Goal: Transaction & Acquisition: Purchase product/service

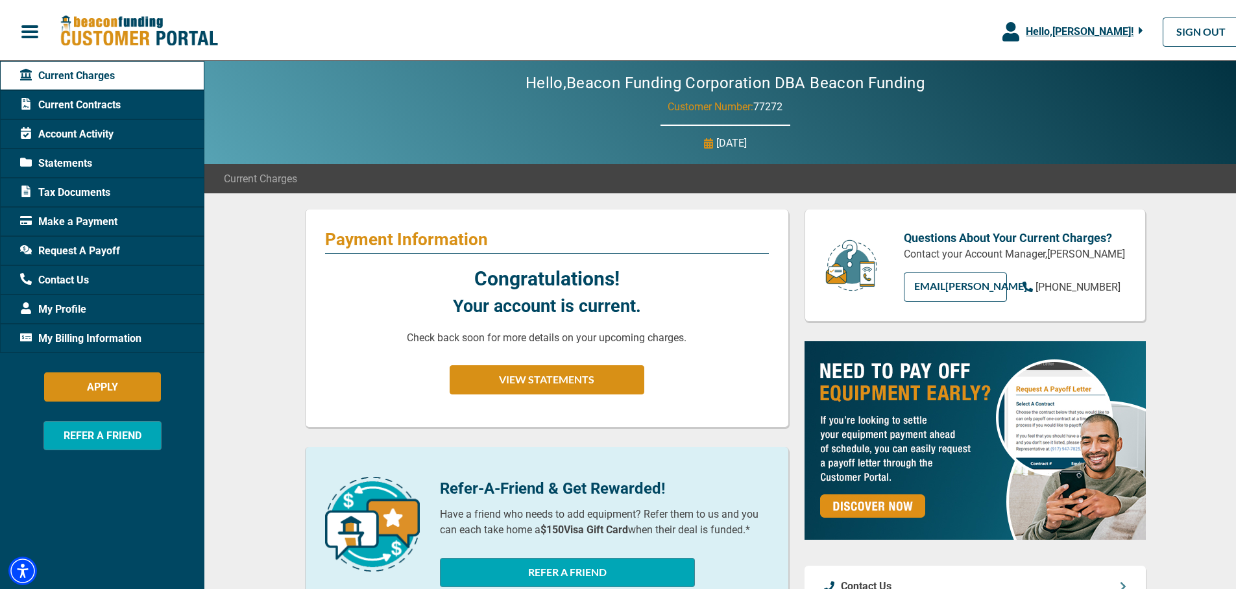
click at [77, 222] on span "Make a Payment" at bounding box center [68, 219] width 97 height 16
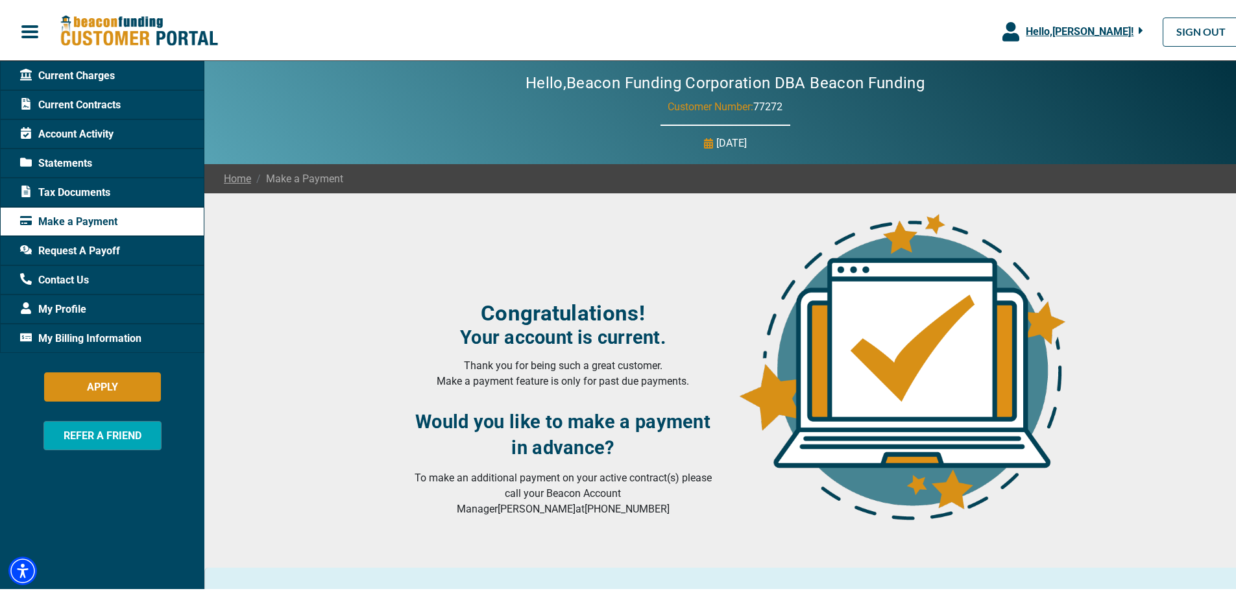
click at [1123, 19] on button "Hello, [PERSON_NAME] !" at bounding box center [1073, 29] width 180 height 58
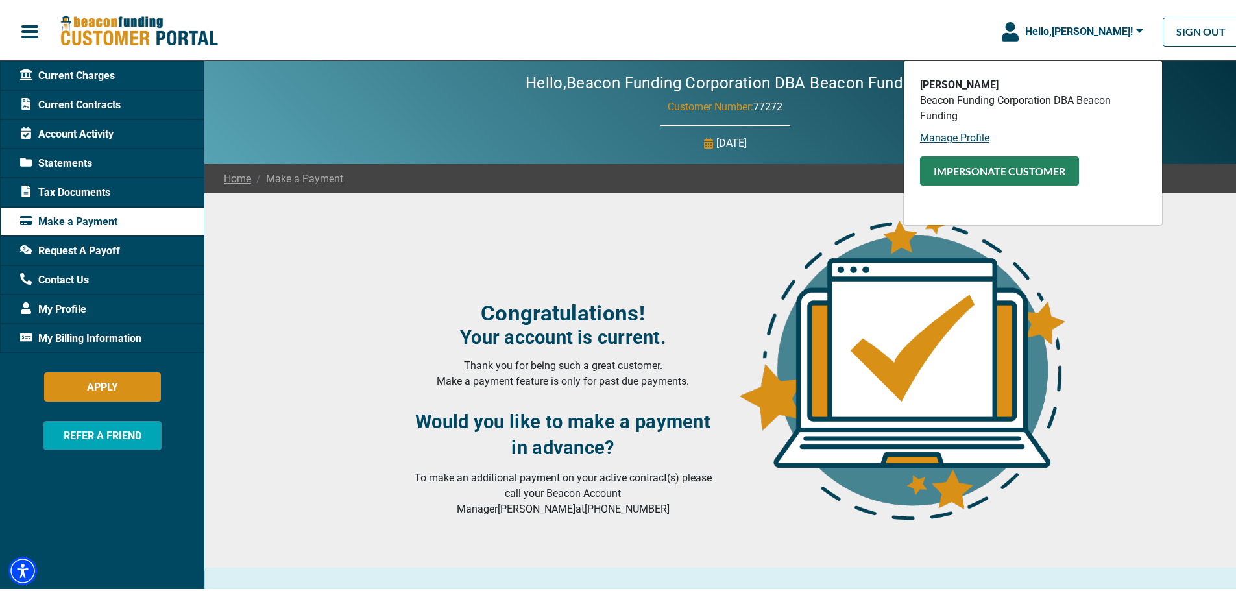
click at [965, 168] on button "Impersonate Customer" at bounding box center [999, 168] width 159 height 29
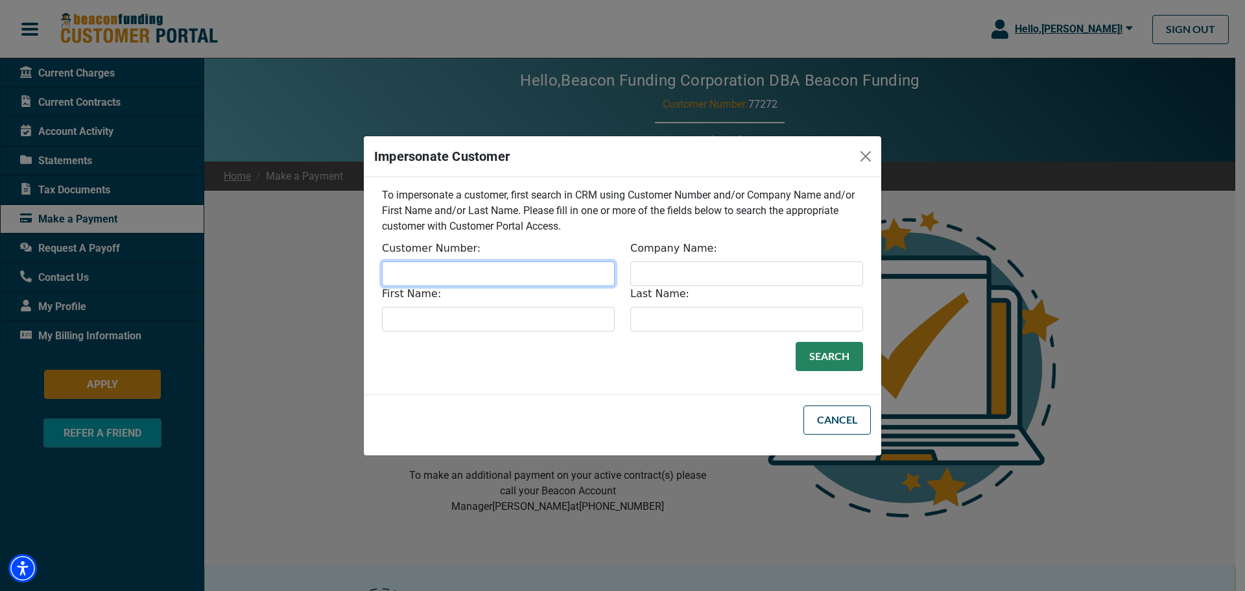
click at [533, 282] on input "Customer Number:" at bounding box center [498, 273] width 233 height 25
type input "31768"
click at [796, 342] on button "Search" at bounding box center [829, 356] width 67 height 29
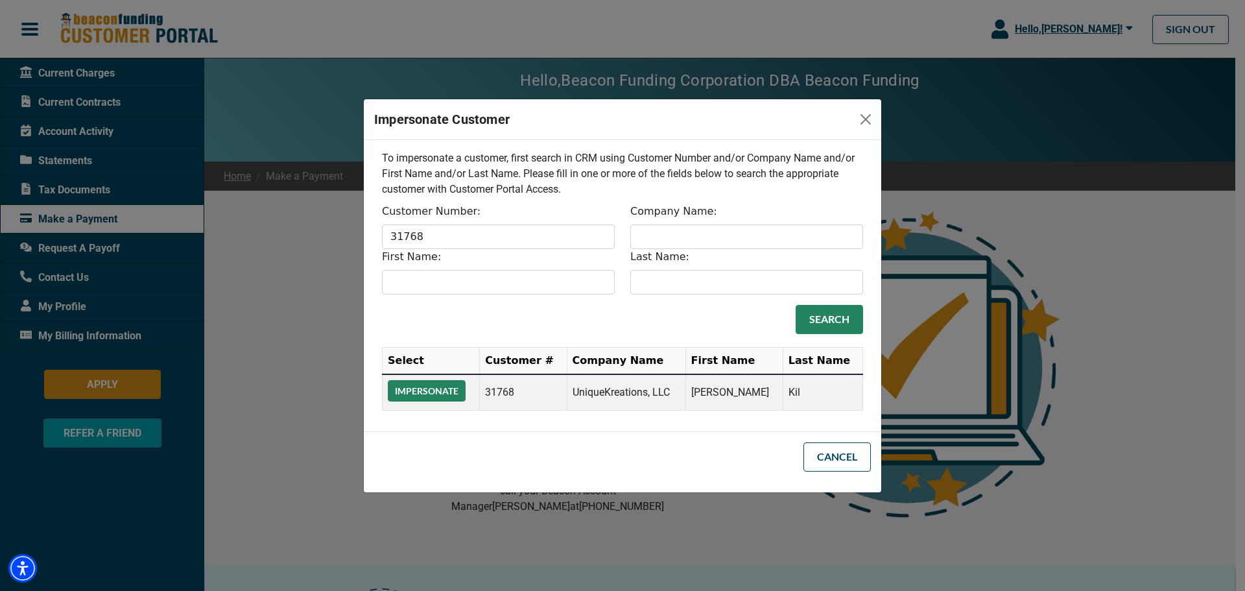
click at [429, 389] on button "Impersonate" at bounding box center [427, 390] width 78 height 21
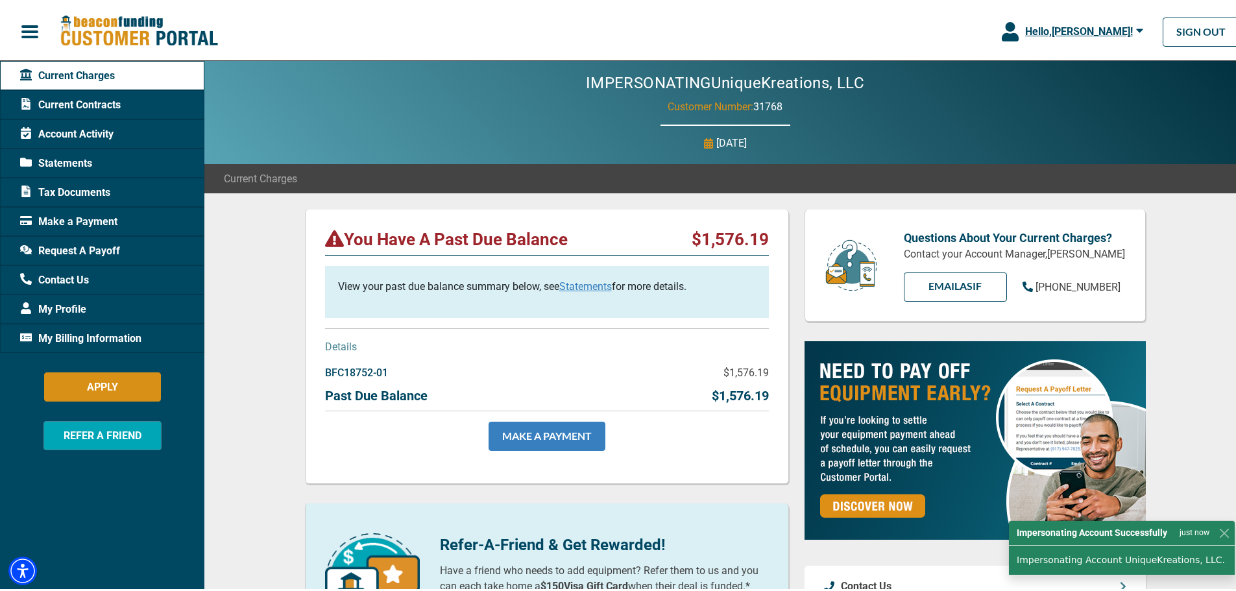
click at [555, 427] on link "MAKE A PAYMENT" at bounding box center [546, 433] width 117 height 29
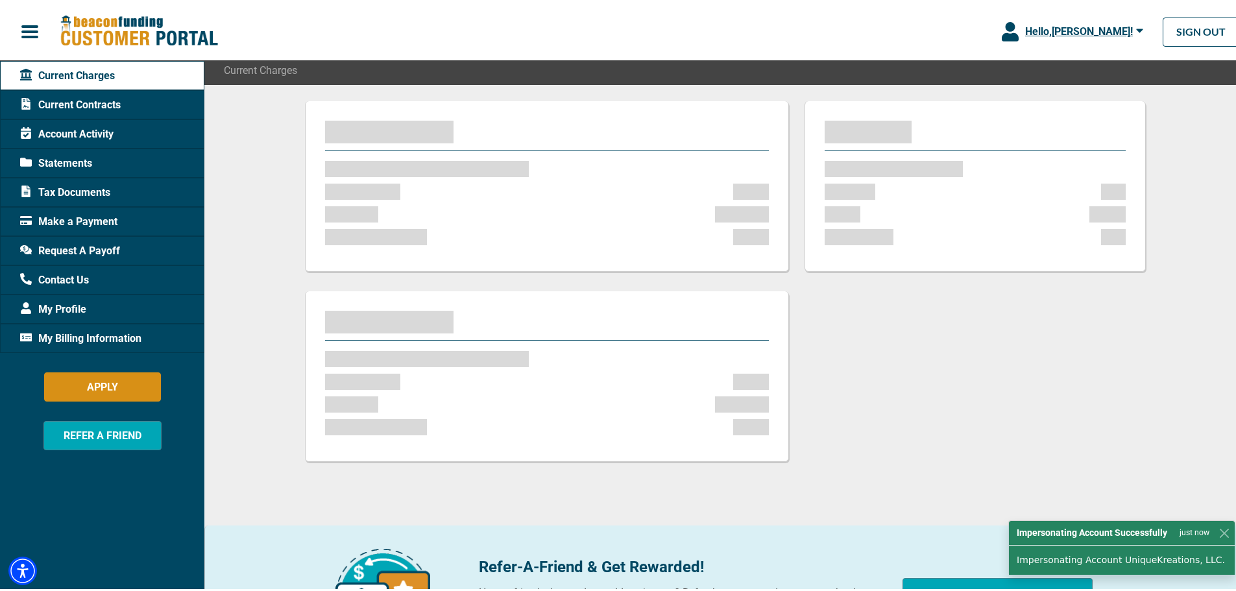
scroll to position [130, 0]
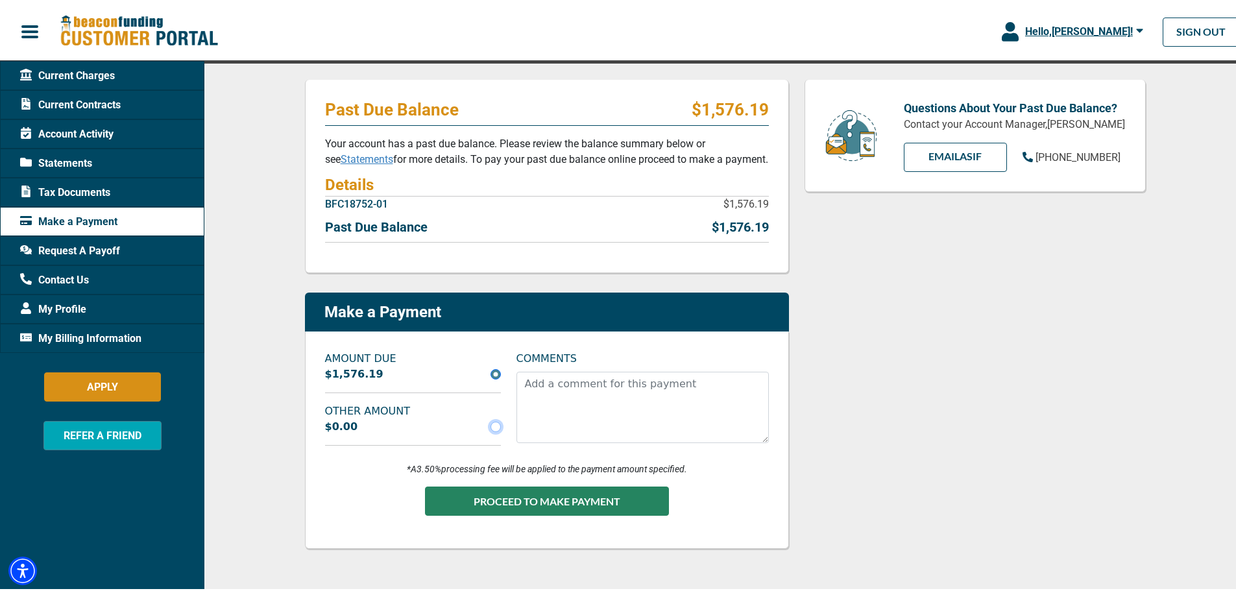
click at [490, 423] on input "radio" at bounding box center [495, 424] width 10 height 10
radio input "true"
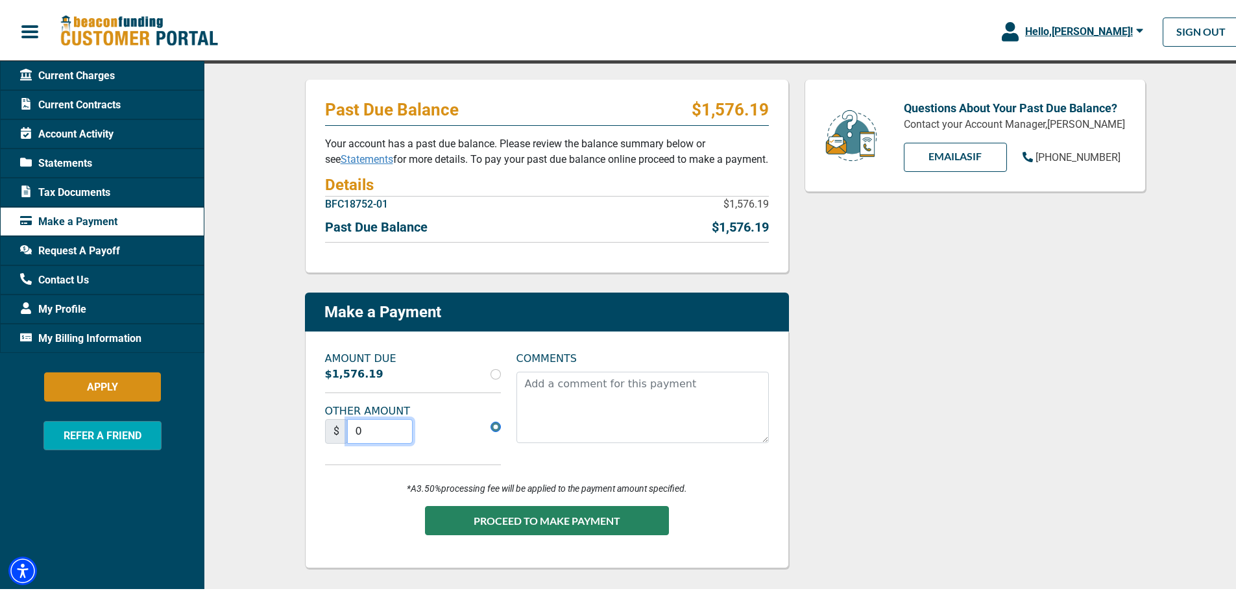
click at [375, 429] on input "0" at bounding box center [380, 428] width 66 height 25
